Goal: Information Seeking & Learning: Learn about a topic

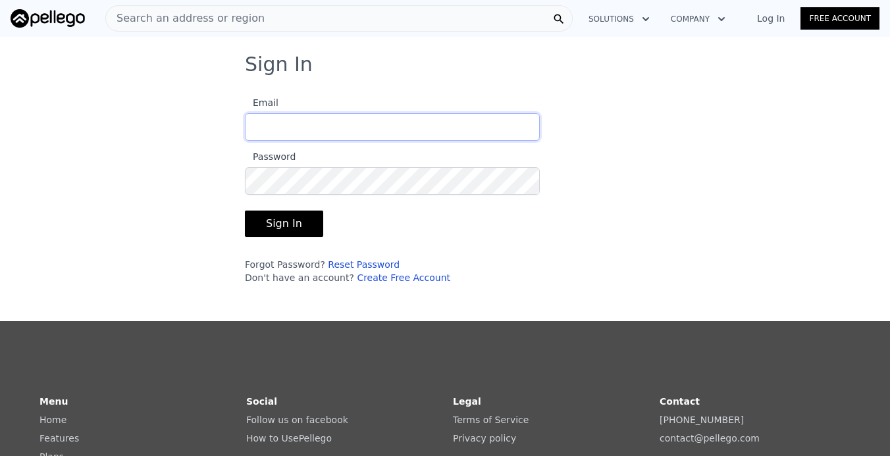
type input "[EMAIL_ADDRESS][DOMAIN_NAME]"
click at [282, 224] on button "Sign In" at bounding box center [284, 224] width 78 height 26
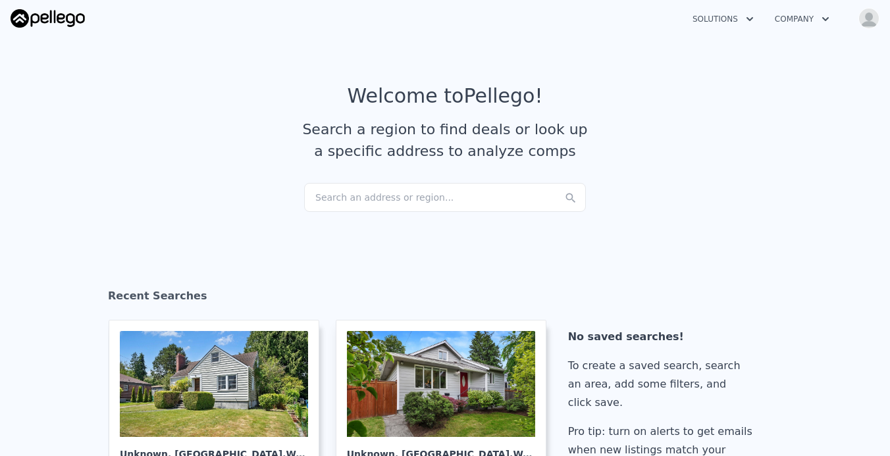
click at [471, 204] on div "Search an address or region..." at bounding box center [445, 197] width 282 height 29
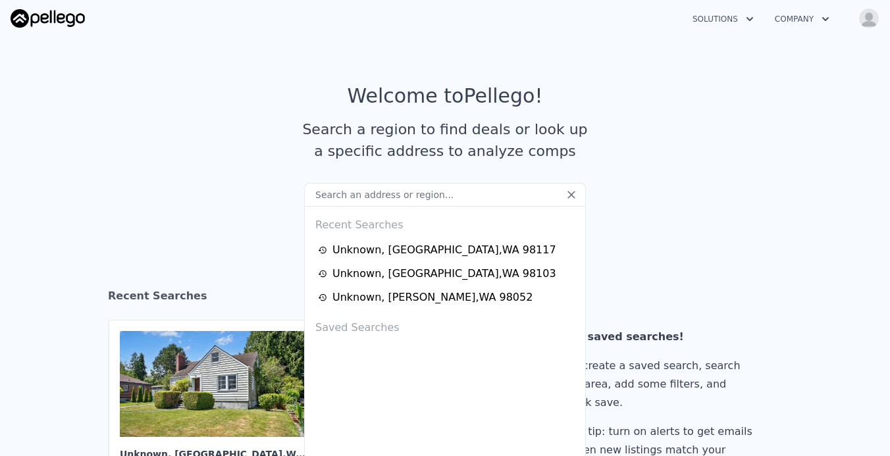
type input "[STREET_ADDRESS]"
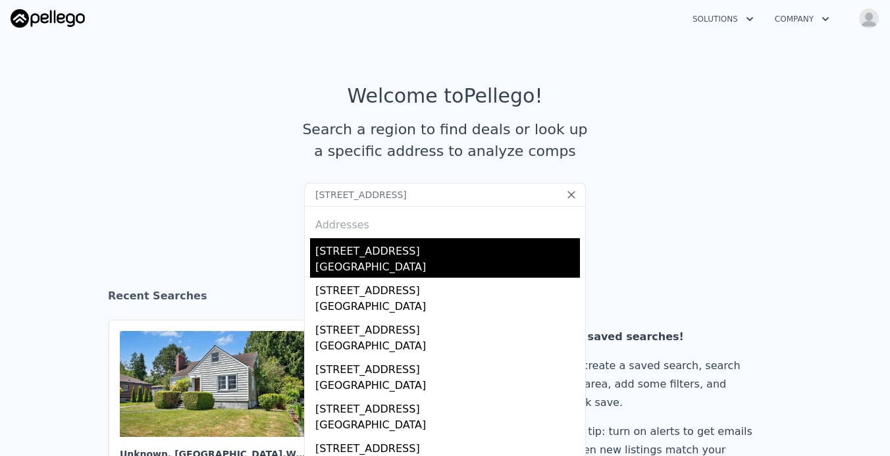
click at [426, 264] on div "[GEOGRAPHIC_DATA]" at bounding box center [447, 269] width 265 height 18
